Goal: Task Accomplishment & Management: Manage account settings

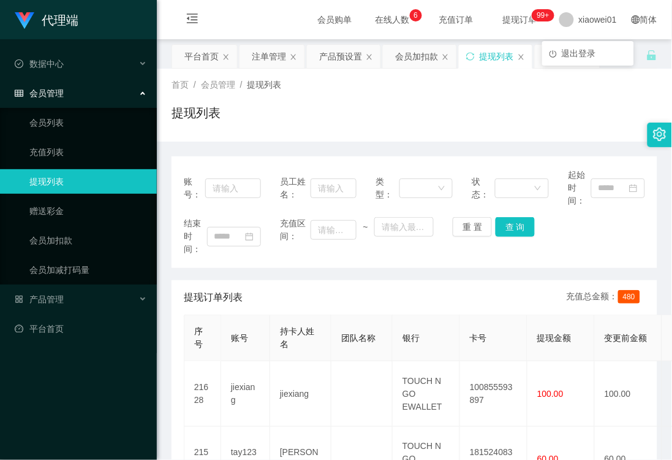
click at [590, 51] on span "退出登录" at bounding box center [579, 53] width 34 height 10
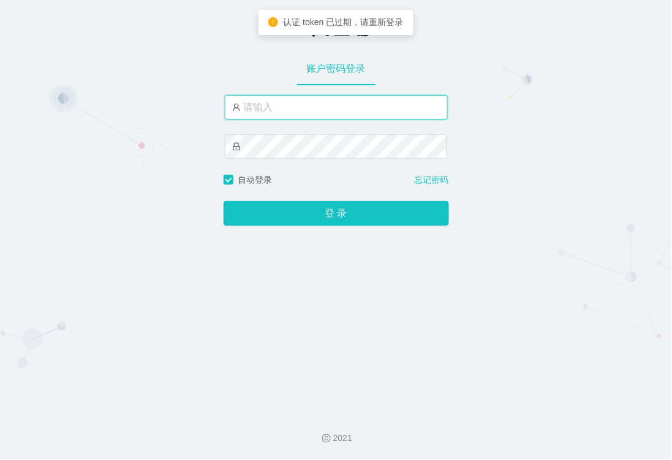
type input "xiaowei02"
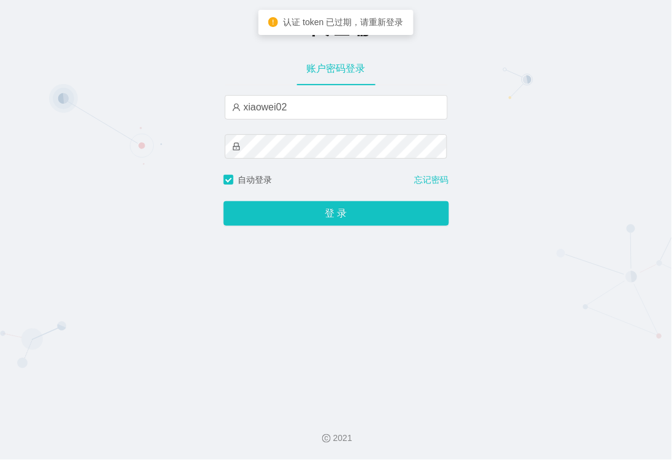
click at [321, 201] on div "登 录" at bounding box center [337, 205] width 226 height 39
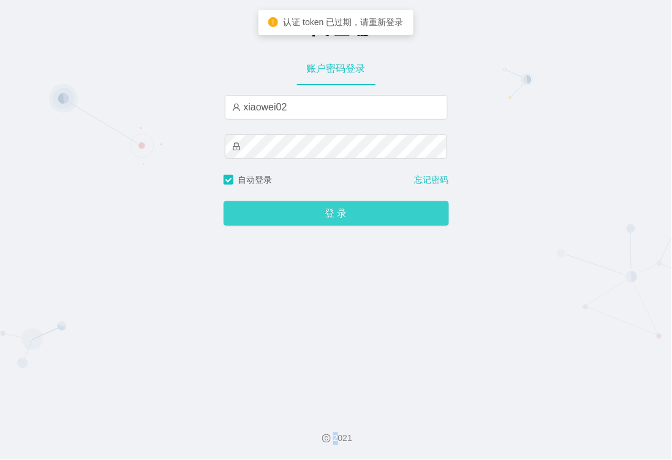
drag, startPoint x: 322, startPoint y: 218, endPoint x: 349, endPoint y: 192, distance: 36.9
click at [322, 218] on button "登 录" at bounding box center [337, 213] width 226 height 25
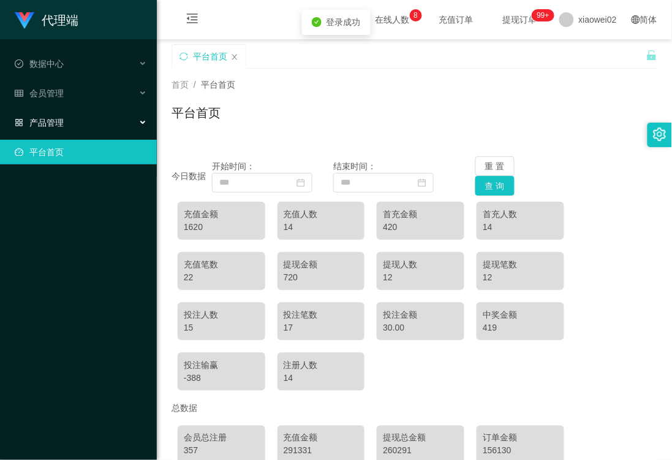
click at [55, 111] on div "产品管理" at bounding box center [78, 122] width 157 height 25
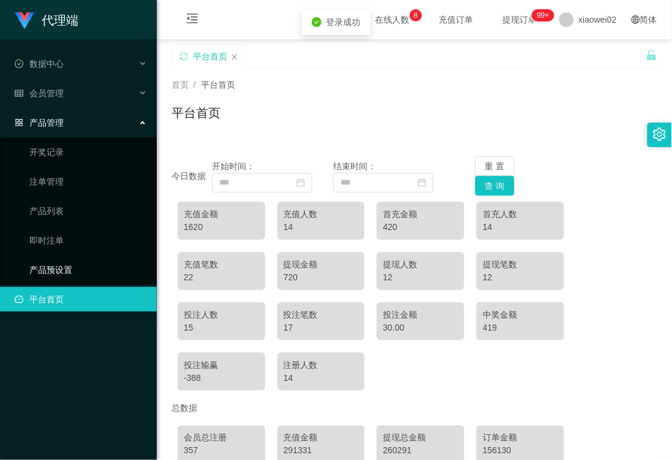
click at [58, 259] on link "产品预设置" at bounding box center [88, 269] width 118 height 25
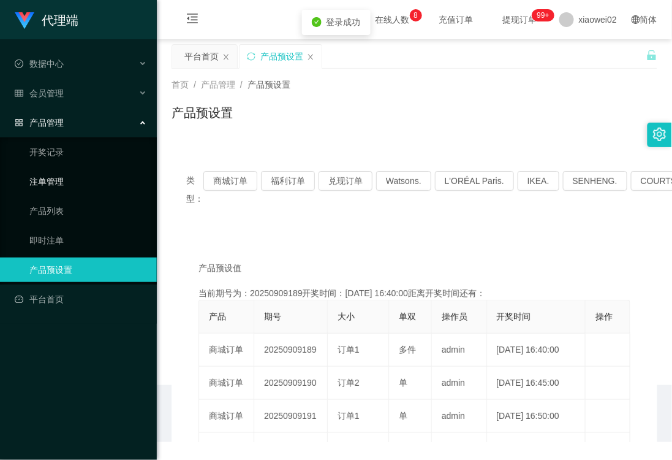
click at [77, 174] on link "注单管理" at bounding box center [88, 181] width 118 height 25
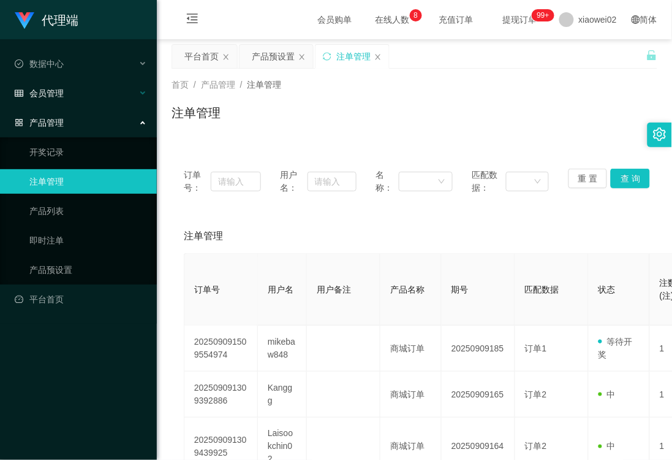
click at [75, 101] on div "会员管理" at bounding box center [78, 93] width 157 height 25
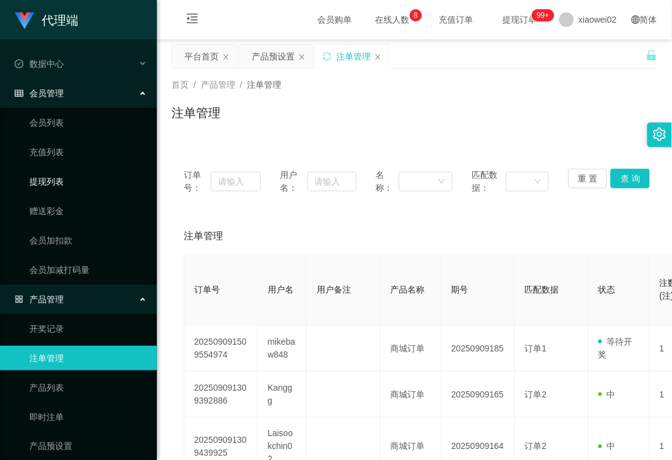
click at [66, 184] on link "提现列表" at bounding box center [88, 181] width 118 height 25
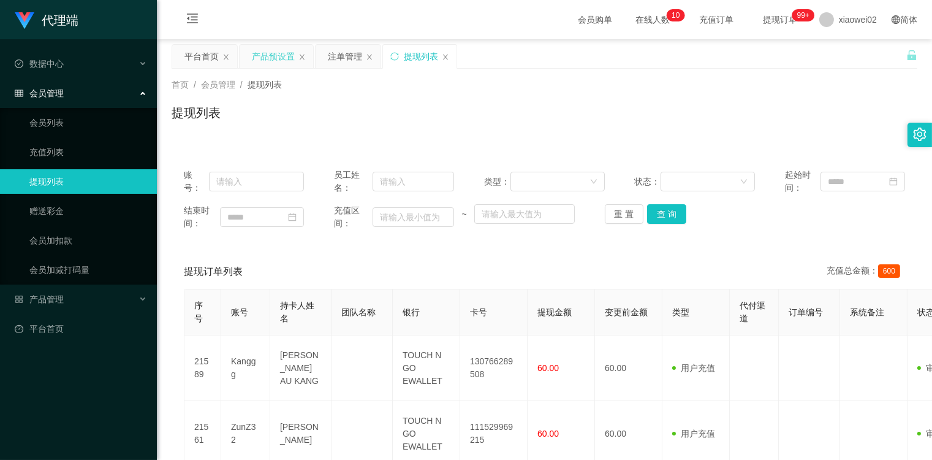
click at [268, 59] on div "产品预设置" at bounding box center [273, 56] width 43 height 23
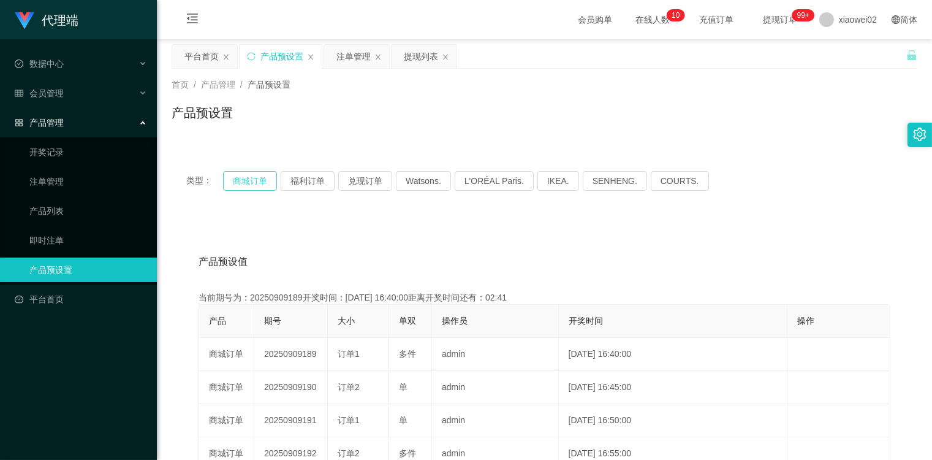
click at [262, 179] on button "商城订单" at bounding box center [250, 181] width 54 height 20
click at [258, 178] on button "商城订单" at bounding box center [250, 181] width 54 height 20
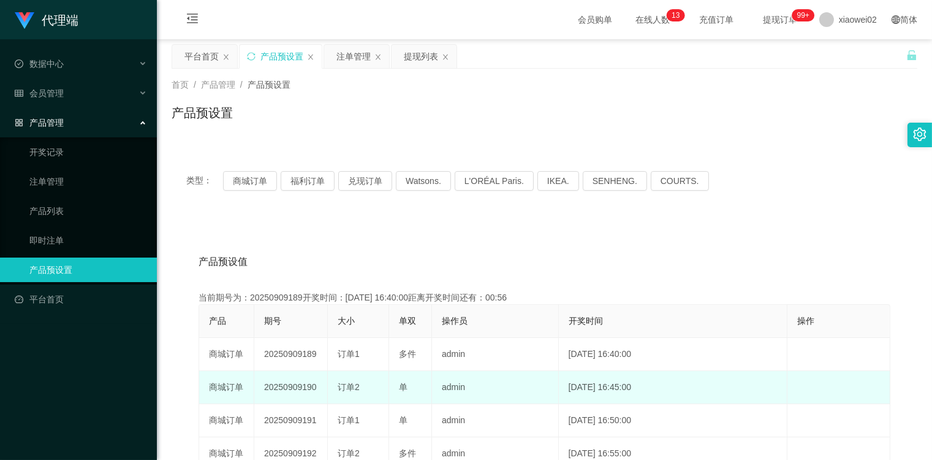
click at [299, 384] on td "20250909190" at bounding box center [291, 387] width 74 height 33
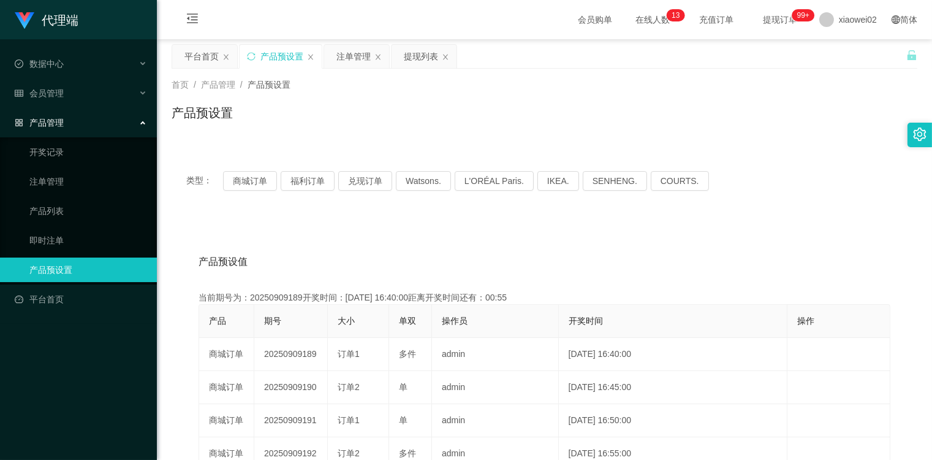
copy td "20250909190"
drag, startPoint x: 835, startPoint y: 120, endPoint x: 848, endPoint y: 7, distance: 113.5
click at [672, 109] on div "产品预设置" at bounding box center [545, 118] width 746 height 28
click at [375, 272] on div "产品预设值 添加期号" at bounding box center [545, 262] width 692 height 34
